Goal: Information Seeking & Learning: Learn about a topic

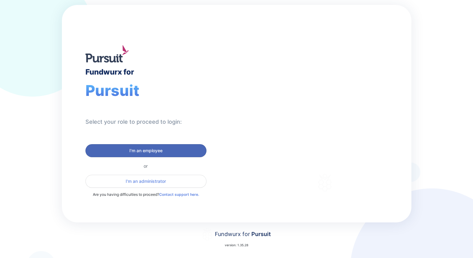
click at [156, 148] on span "I'm an employee" at bounding box center [145, 151] width 33 height 6
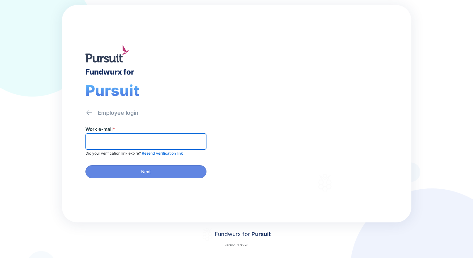
click at [138, 142] on input "text" at bounding box center [146, 142] width 116 height 10
type input "**********"
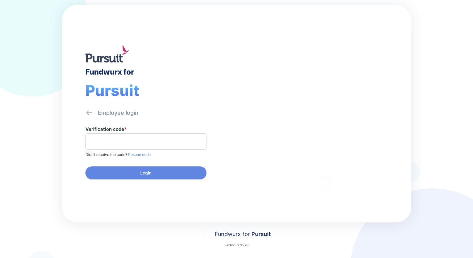
drag, startPoint x: 160, startPoint y: 132, endPoint x: 158, endPoint y: 136, distance: 3.9
click at [160, 132] on div "Verification code *" at bounding box center [160, 138] width 151 height 24
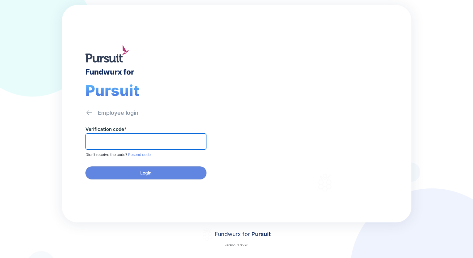
click at [158, 139] on input "text" at bounding box center [146, 142] width 116 height 10
paste input "******"
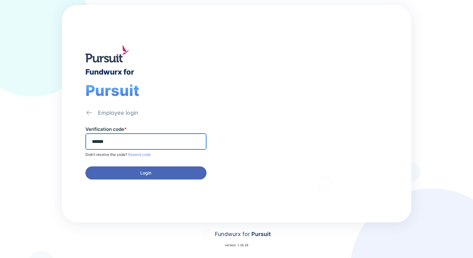
type input "******"
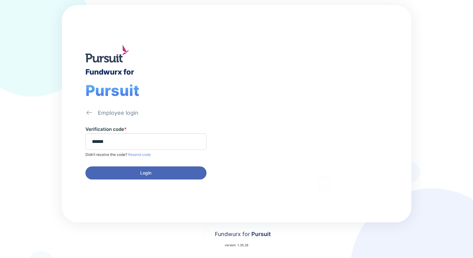
click at [159, 171] on span "Login" at bounding box center [146, 173] width 113 height 6
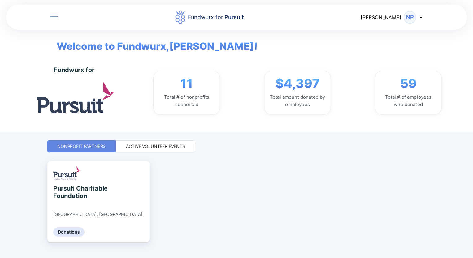
scroll to position [10, 0]
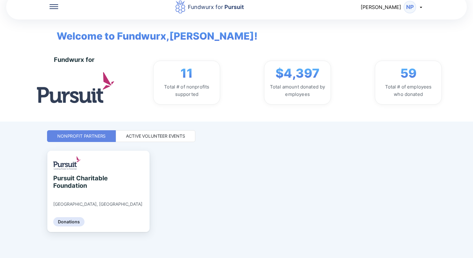
click at [146, 135] on div "Active Volunteer Events" at bounding box center [155, 136] width 59 height 6
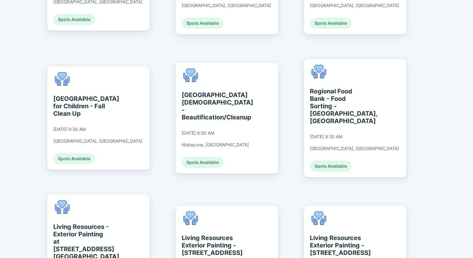
scroll to position [351, 0]
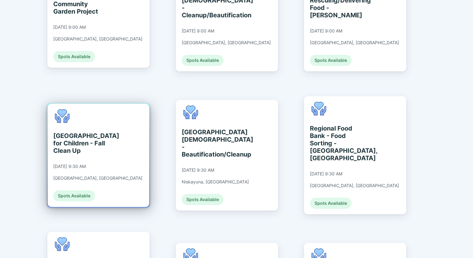
click at [76, 132] on div "St. Catherine's Center for Children - Fall Clean Up" at bounding box center [81, 143] width 57 height 22
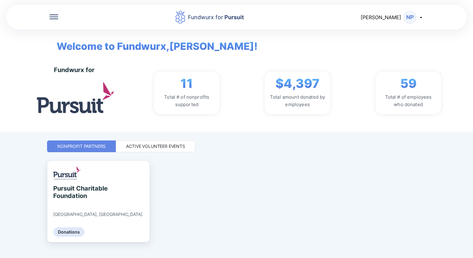
click at [214, 170] on div "Pursuit Charitable Foundation Albany, NY Donations" at bounding box center [236, 215] width 379 height 108
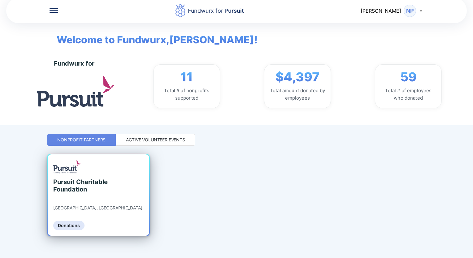
scroll to position [10, 0]
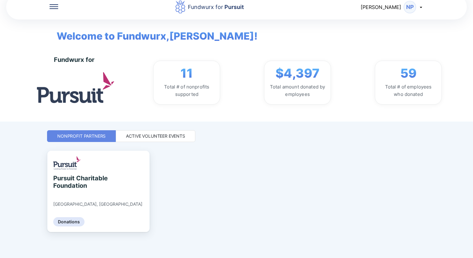
click at [155, 134] on div "Active Volunteer Events" at bounding box center [155, 136] width 59 height 6
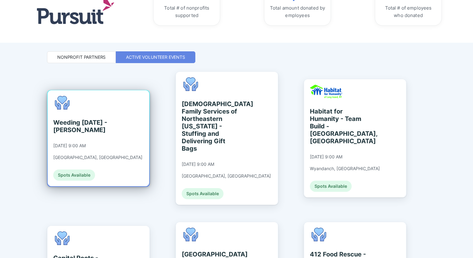
scroll to position [103, 0]
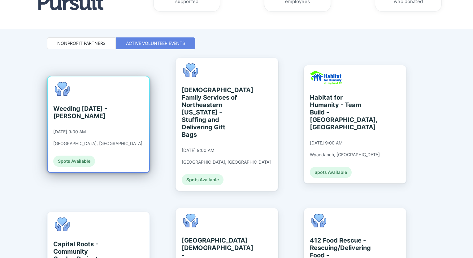
click at [97, 120] on div "Weeding Wednesday - A. Dabney 09/10/2025 at 9:00 AM Knoxville, TN Spots Availab…" at bounding box center [97, 124] width 89 height 85
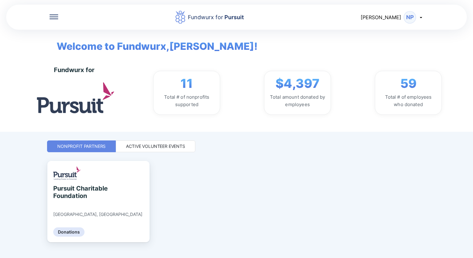
click at [163, 146] on div "Active Volunteer Events" at bounding box center [155, 146] width 59 height 6
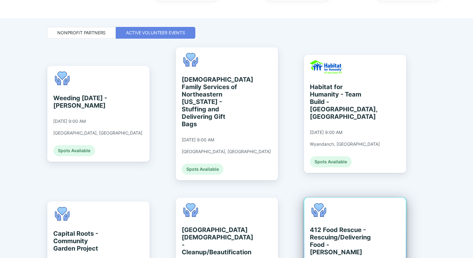
scroll to position [186, 0]
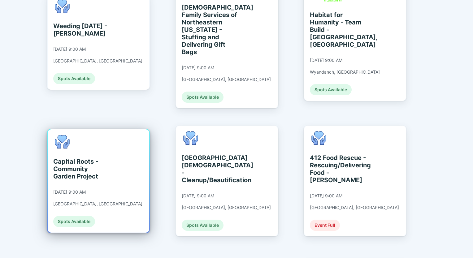
click at [84, 160] on div "Capital Roots - Community Garden Project" at bounding box center [81, 169] width 57 height 22
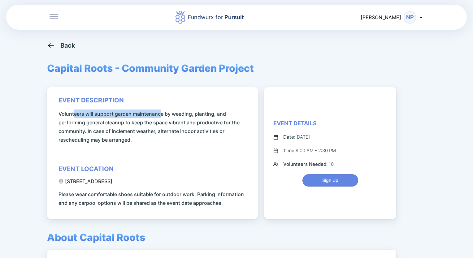
drag, startPoint x: 74, startPoint y: 114, endPoint x: 162, endPoint y: 117, distance: 88.0
click at [161, 117] on span "Volunteers will support garden maintenance by weeding, planting, and performing…" at bounding box center [154, 127] width 190 height 35
drag, startPoint x: 162, startPoint y: 117, endPoint x: 155, endPoint y: 122, distance: 8.8
click at [172, 120] on span "Volunteers will support garden maintenance by weeding, planting, and performing…" at bounding box center [154, 127] width 190 height 35
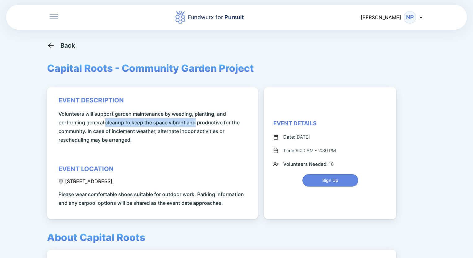
drag, startPoint x: 105, startPoint y: 124, endPoint x: 198, endPoint y: 124, distance: 92.6
click at [198, 124] on span "Volunteers will support garden maintenance by weeding, planting, and performing…" at bounding box center [154, 127] width 190 height 35
drag, startPoint x: 198, startPoint y: 124, endPoint x: 204, endPoint y: 130, distance: 9.4
click at [204, 130] on span "Volunteers will support garden maintenance by weeding, planting, and performing…" at bounding box center [154, 127] width 190 height 35
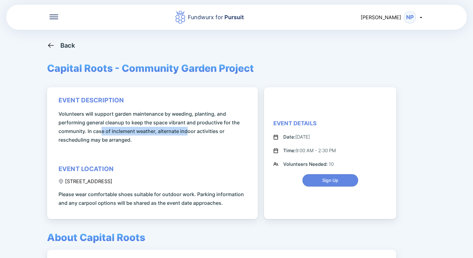
drag, startPoint x: 103, startPoint y: 129, endPoint x: 190, endPoint y: 128, distance: 87.0
click at [190, 128] on span "Volunteers will support garden maintenance by weeding, planting, and performing…" at bounding box center [154, 127] width 190 height 35
drag, startPoint x: 190, startPoint y: 128, endPoint x: 206, endPoint y: 127, distance: 16.4
click at [206, 127] on span "Volunteers will support garden maintenance by weeding, planting, and performing…" at bounding box center [154, 127] width 190 height 35
drag, startPoint x: 206, startPoint y: 127, endPoint x: 201, endPoint y: 135, distance: 9.3
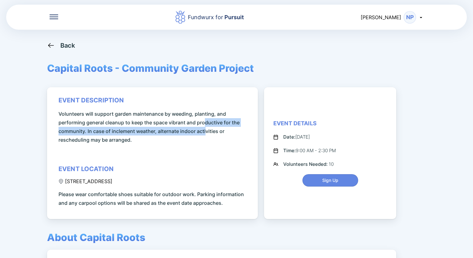
click at [206, 131] on span "Volunteers will support garden maintenance by weeding, planting, and performing…" at bounding box center [154, 127] width 190 height 35
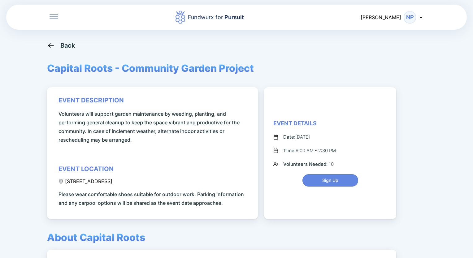
click at [117, 143] on span "Volunteers will support garden maintenance by weeding, planting, and performing…" at bounding box center [154, 127] width 190 height 35
click at [22, 156] on div "Fundwurx for Pursuit Natalie NP Back Capital Roots - Community Garden Project e…" at bounding box center [236, 129] width 473 height 258
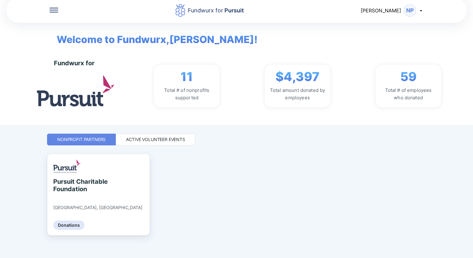
scroll to position [10, 0]
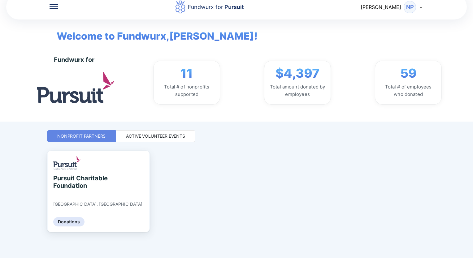
click at [161, 131] on div "Active Volunteer Events" at bounding box center [156, 136] width 80 height 12
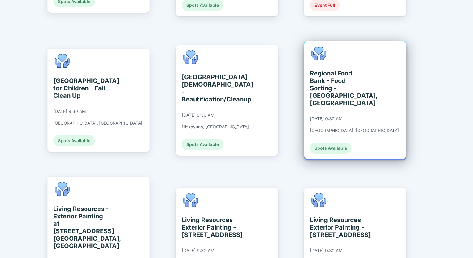
scroll to position [413, 0]
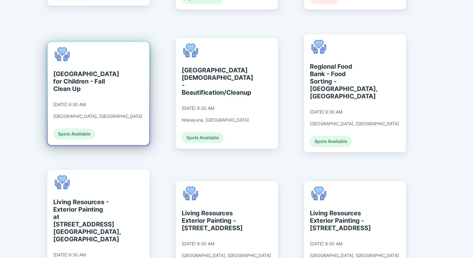
click at [114, 80] on div "St. Catherine's Center for Children - Fall Clean Up 09/10/2025 at 9:30 AM Alban…" at bounding box center [99, 93] width 102 height 103
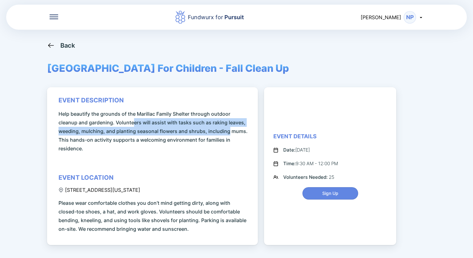
drag, startPoint x: 174, startPoint y: 123, endPoint x: 227, endPoint y: 131, distance: 53.9
click at [227, 131] on span "Help beautify the grounds of the Marillac Family Shelter through outdoor cleanu…" at bounding box center [154, 131] width 190 height 43
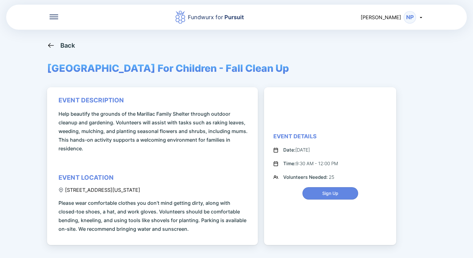
click at [111, 139] on span "Help beautify the grounds of the Marillac Family Shelter through outdoor cleanu…" at bounding box center [154, 131] width 190 height 43
drag, startPoint x: 98, startPoint y: 130, endPoint x: 213, endPoint y: 131, distance: 115.2
click at [213, 131] on span "Help beautify the grounds of the Marillac Family Shelter through outdoor cleanu…" at bounding box center [154, 131] width 190 height 43
drag, startPoint x: 213, startPoint y: 131, endPoint x: 215, endPoint y: 137, distance: 6.4
click at [215, 137] on span "Help beautify the grounds of the Marillac Family Shelter through outdoor cleanu…" at bounding box center [154, 131] width 190 height 43
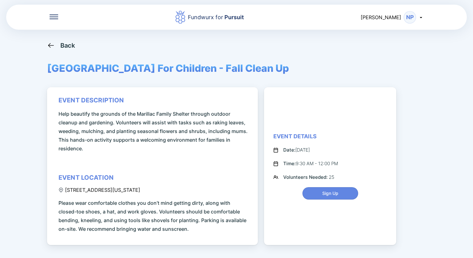
click at [140, 187] on div "195 Washington Avenue Extension, Albany, NY, USA" at bounding box center [100, 190] width 82 height 6
click at [227, 203] on span "Please wear comfortable clothes you don’t mind getting dirty, along with closed…" at bounding box center [154, 216] width 190 height 35
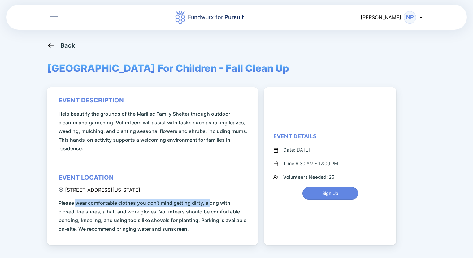
drag, startPoint x: 77, startPoint y: 201, endPoint x: 210, endPoint y: 204, distance: 132.9
click at [209, 203] on span "Please wear comfortable clothes you don’t mind getting dirty, along with closed…" at bounding box center [154, 216] width 190 height 35
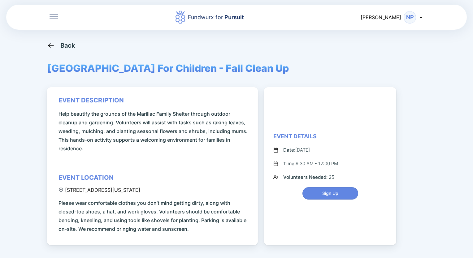
drag, startPoint x: 210, startPoint y: 204, endPoint x: 214, endPoint y: 213, distance: 10.0
click at [216, 213] on span "Please wear comfortable clothes you don’t mind getting dirty, along with closed…" at bounding box center [154, 216] width 190 height 35
drag, startPoint x: 98, startPoint y: 212, endPoint x: 212, endPoint y: 213, distance: 113.4
click at [212, 213] on span "Please wear comfortable clothes you don’t mind getting dirty, along with closed…" at bounding box center [154, 216] width 190 height 35
drag, startPoint x: 212, startPoint y: 213, endPoint x: 213, endPoint y: 219, distance: 6.1
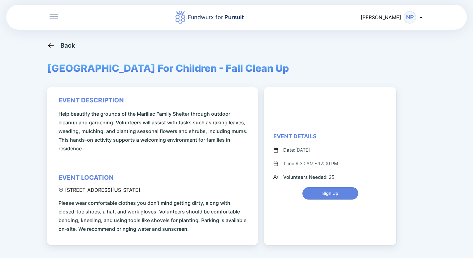
click at [213, 219] on span "Please wear comfortable clothes you don’t mind getting dirty, along with closed…" at bounding box center [154, 216] width 190 height 35
drag, startPoint x: 94, startPoint y: 221, endPoint x: 212, endPoint y: 221, distance: 117.7
click at [212, 221] on span "Please wear comfortable clothes you don’t mind getting dirty, along with closed…" at bounding box center [154, 216] width 190 height 35
drag, startPoint x: 212, startPoint y: 221, endPoint x: 233, endPoint y: 222, distance: 20.8
click at [226, 223] on span "Please wear comfortable clothes you don’t mind getting dirty, along with closed…" at bounding box center [154, 216] width 190 height 35
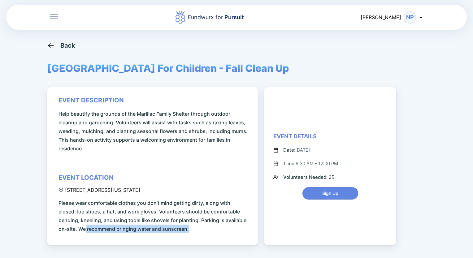
drag, startPoint x: 85, startPoint y: 227, endPoint x: 201, endPoint y: 230, distance: 115.9
click at [201, 230] on span "Please wear comfortable clothes you don’t mind getting dirty, along with closed…" at bounding box center [154, 216] width 190 height 35
click at [20, 212] on div "Fundwurx for Pursuit Natalie NP Back St. Catherine's Center For Children - Fall…" at bounding box center [236, 129] width 473 height 258
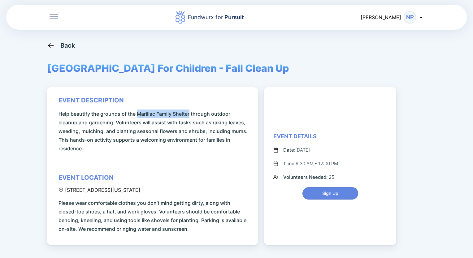
drag, startPoint x: 138, startPoint y: 112, endPoint x: 190, endPoint y: 110, distance: 52.4
click at [190, 110] on span "Help beautify the grounds of the Marillac Family Shelter through outdoor cleanu…" at bounding box center [154, 131] width 190 height 43
copy span "Marillac Family Shelter"
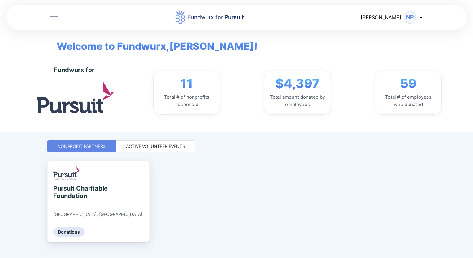
click at [152, 148] on div "Active Volunteer Events" at bounding box center [155, 146] width 59 height 6
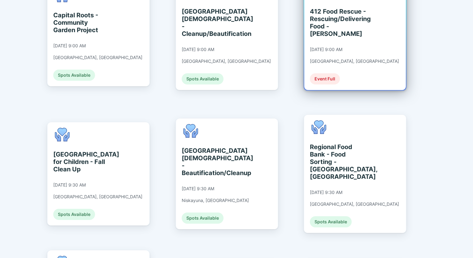
scroll to position [279, 0]
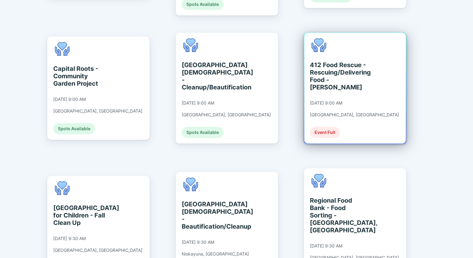
click at [335, 64] on div "412 Food Rescue - Rescuing/Delivering Food - S. Meredith" at bounding box center [338, 76] width 57 height 30
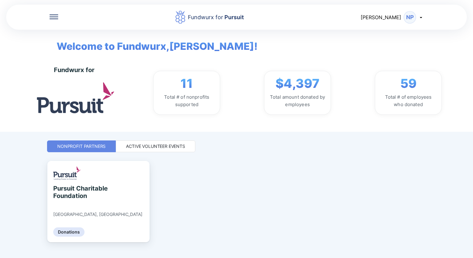
click at [255, 195] on div "Pursuit Charitable Foundation Albany, NY Donations" at bounding box center [236, 215] width 379 height 108
click at [164, 146] on div "Active Volunteer Events" at bounding box center [155, 146] width 59 height 6
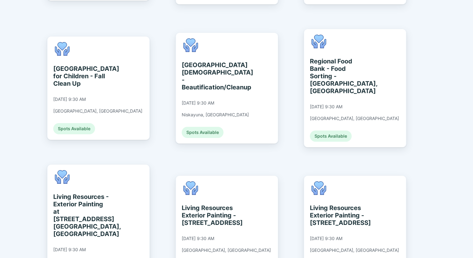
scroll to position [434, 0]
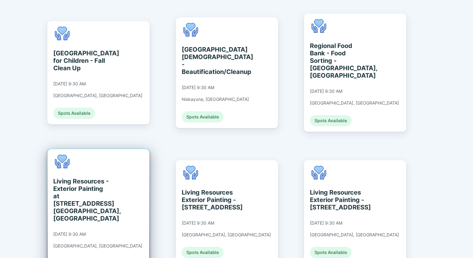
click at [84, 178] on div "Living Resources - Exterior Painting at 2 S. Main Ave. Albany, NY" at bounding box center [81, 200] width 57 height 45
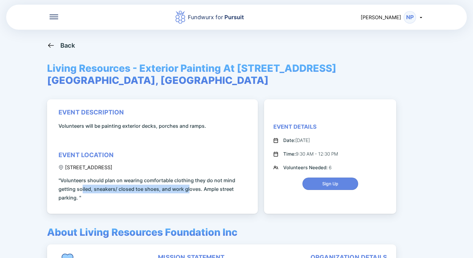
drag, startPoint x: 82, startPoint y: 177, endPoint x: 189, endPoint y: 177, distance: 106.5
click at [189, 177] on span ""Volunteers should plan on wearing comfortable clothing they do not mind gettin…" at bounding box center [154, 189] width 190 height 26
drag, startPoint x: 189, startPoint y: 177, endPoint x: 211, endPoint y: 177, distance: 22.3
click at [211, 177] on span ""Volunteers should plan on wearing comfortable clothing they do not mind gettin…" at bounding box center [154, 189] width 190 height 26
click at [28, 165] on div "Fundwurx for Pursuit Natalie NP Back Living Resources - Exterior Painting At 2 …" at bounding box center [236, 129] width 473 height 258
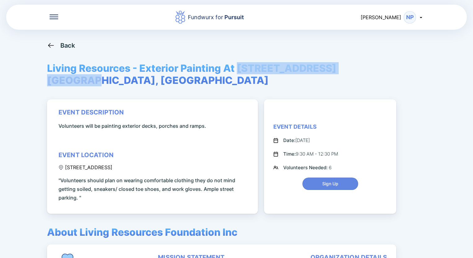
drag, startPoint x: 238, startPoint y: 65, endPoint x: 360, endPoint y: 67, distance: 121.4
click at [360, 67] on div "Back Living Resources - Exterior Painting At 2 S. Main Ave. Albany, Ny event de…" at bounding box center [236, 171] width 379 height 258
copy span "2 S. Main Ave. Albany, Ny"
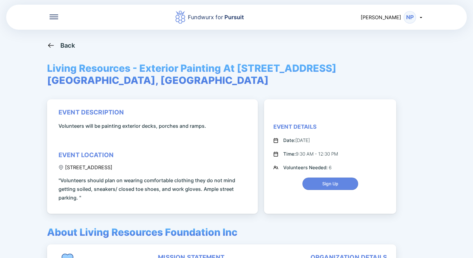
click at [426, 114] on div "Back Living Resources - Exterior Painting At 2 S. Main Ave. Albany, Ny event de…" at bounding box center [236, 171] width 379 height 258
click at [32, 151] on div "Fundwurx for Pursuit Natalie NP Back Living Resources - Exterior Painting At 2 …" at bounding box center [236, 129] width 473 height 258
click at [455, 74] on div "Fundwurx for Pursuit Natalie NP Back Living Resources - Exterior Painting At 2 …" at bounding box center [236, 129] width 473 height 258
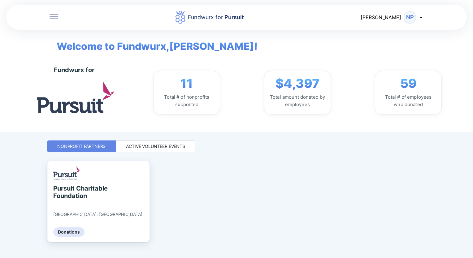
click at [174, 144] on div "Active Volunteer Events" at bounding box center [155, 146] width 59 height 6
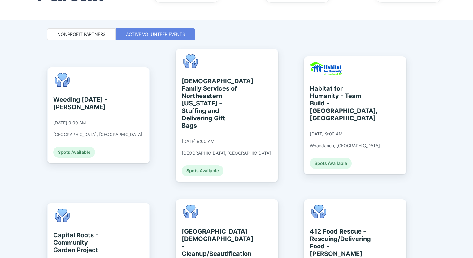
scroll to position [124, 0]
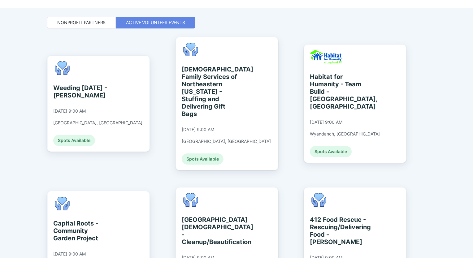
click at [462, 82] on div "Fundwurx for Pursuit Natalie NP Welcome to Fundwurx, Natalie ! Fundwurx for 11 …" at bounding box center [236, 129] width 473 height 258
